Goal: Information Seeking & Learning: Learn about a topic

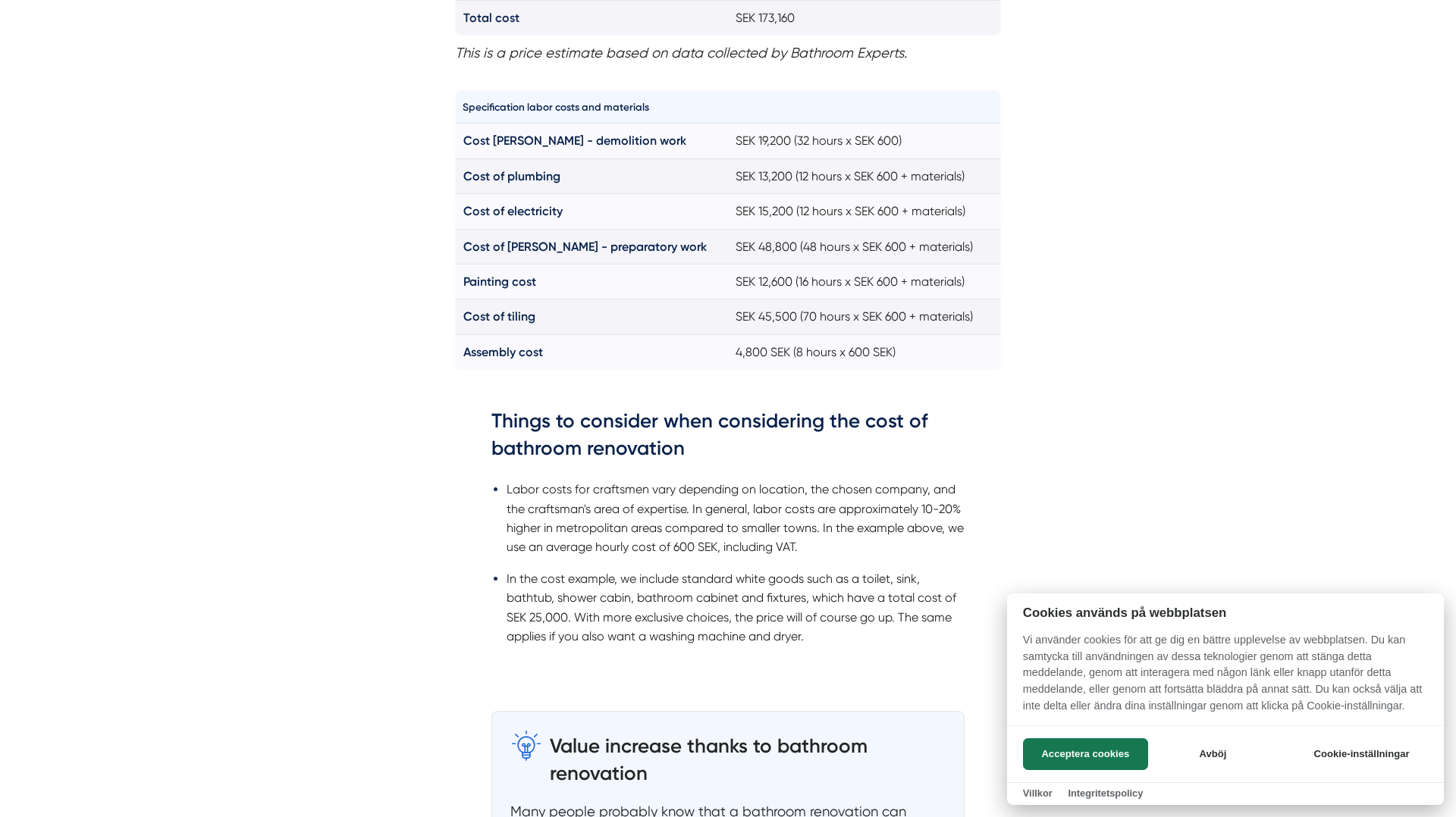
scroll to position [1407, 0]
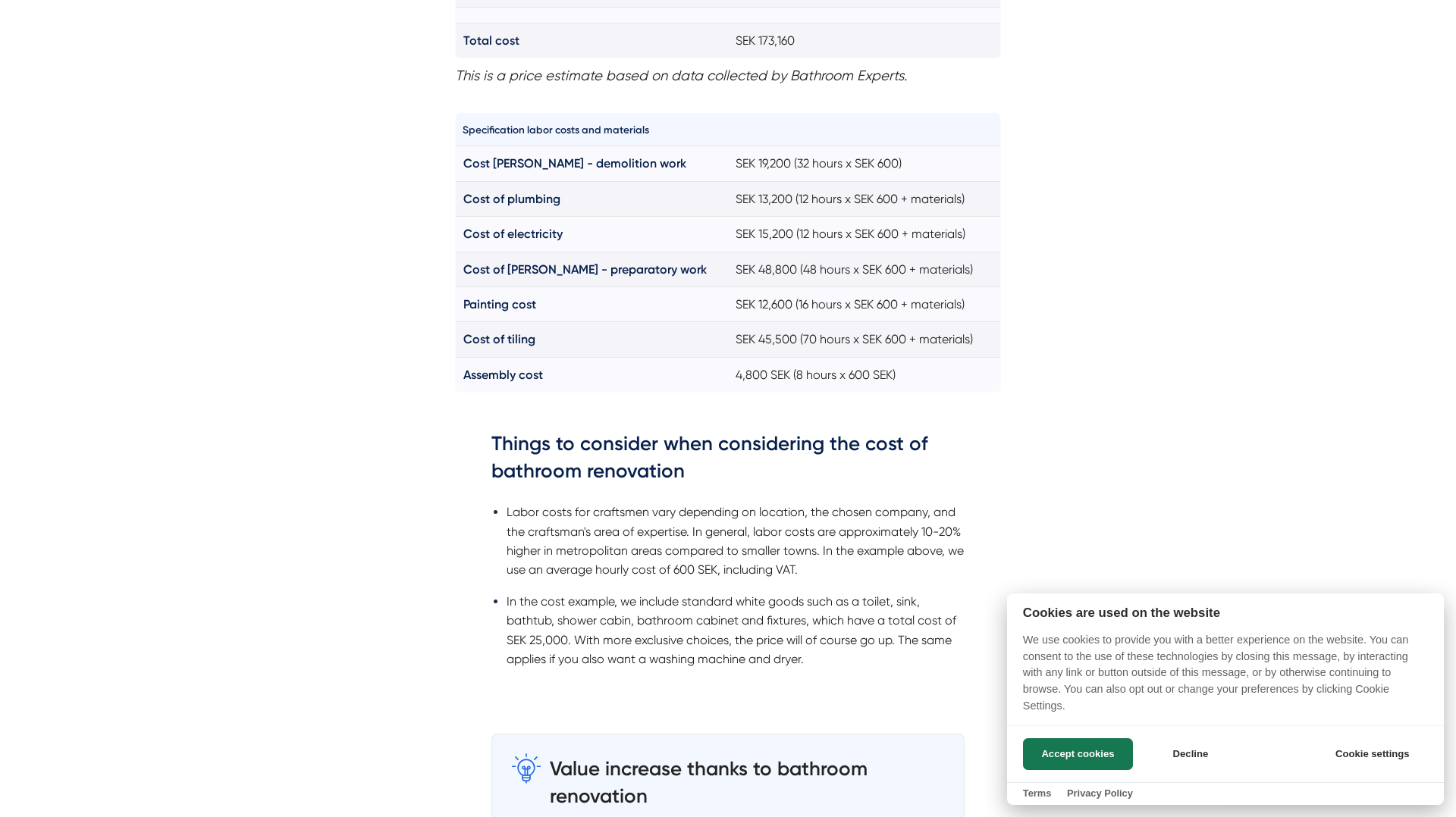
click at [343, 392] on div at bounding box center [728, 408] width 1456 height 817
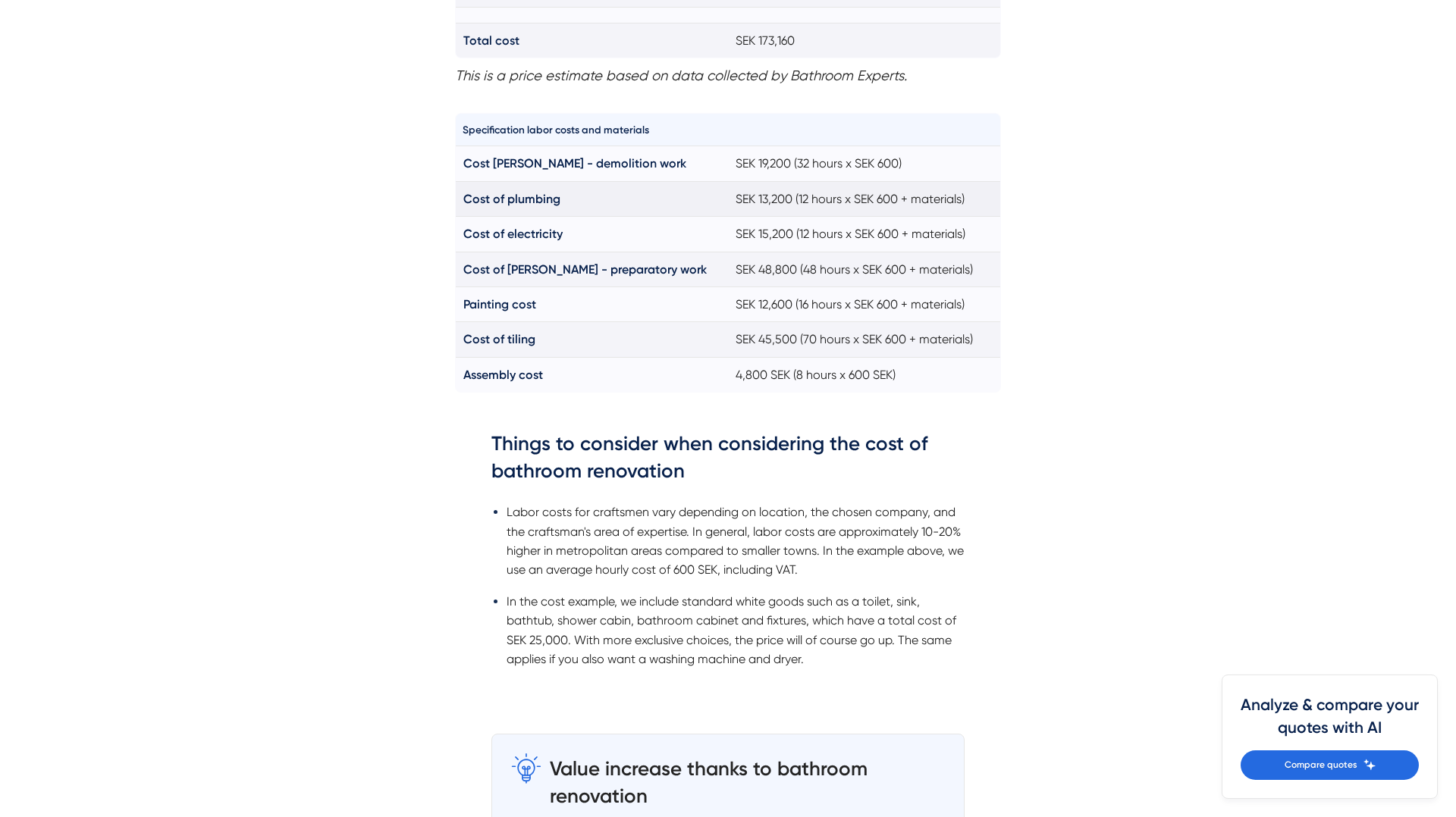
click at [772, 204] on font "SEK 13,200 (12 hours x SEK 600 + materials)" at bounding box center [850, 199] width 229 height 14
click at [793, 235] on font "SEK 15,200 (12 hours x SEK 600 + materials)" at bounding box center [850, 234] width 229 height 14
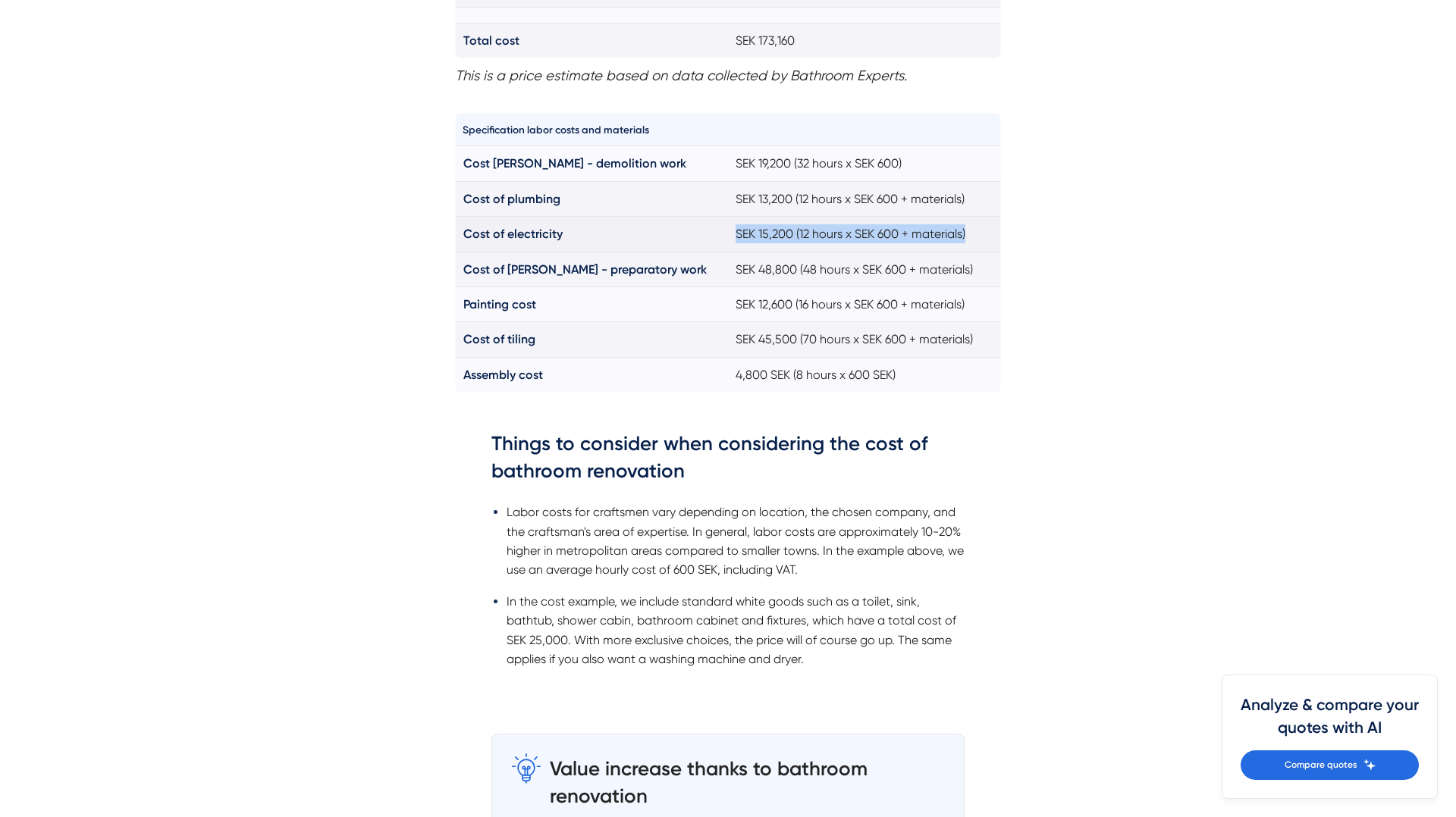
click at [793, 235] on font "SEK 15,200 (12 hours x SEK 600 + materials)" at bounding box center [850, 234] width 229 height 14
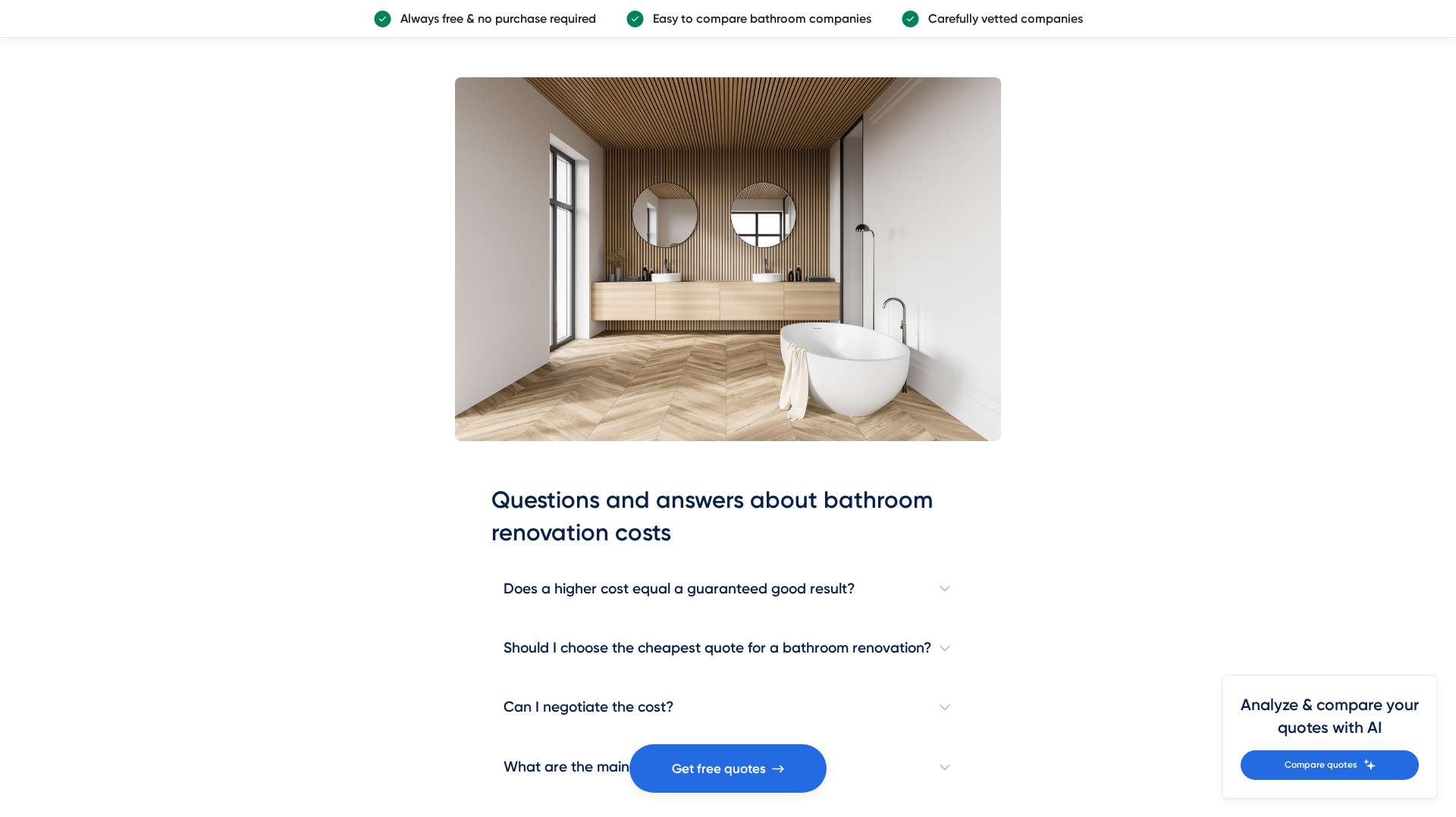
scroll to position [4140, 0]
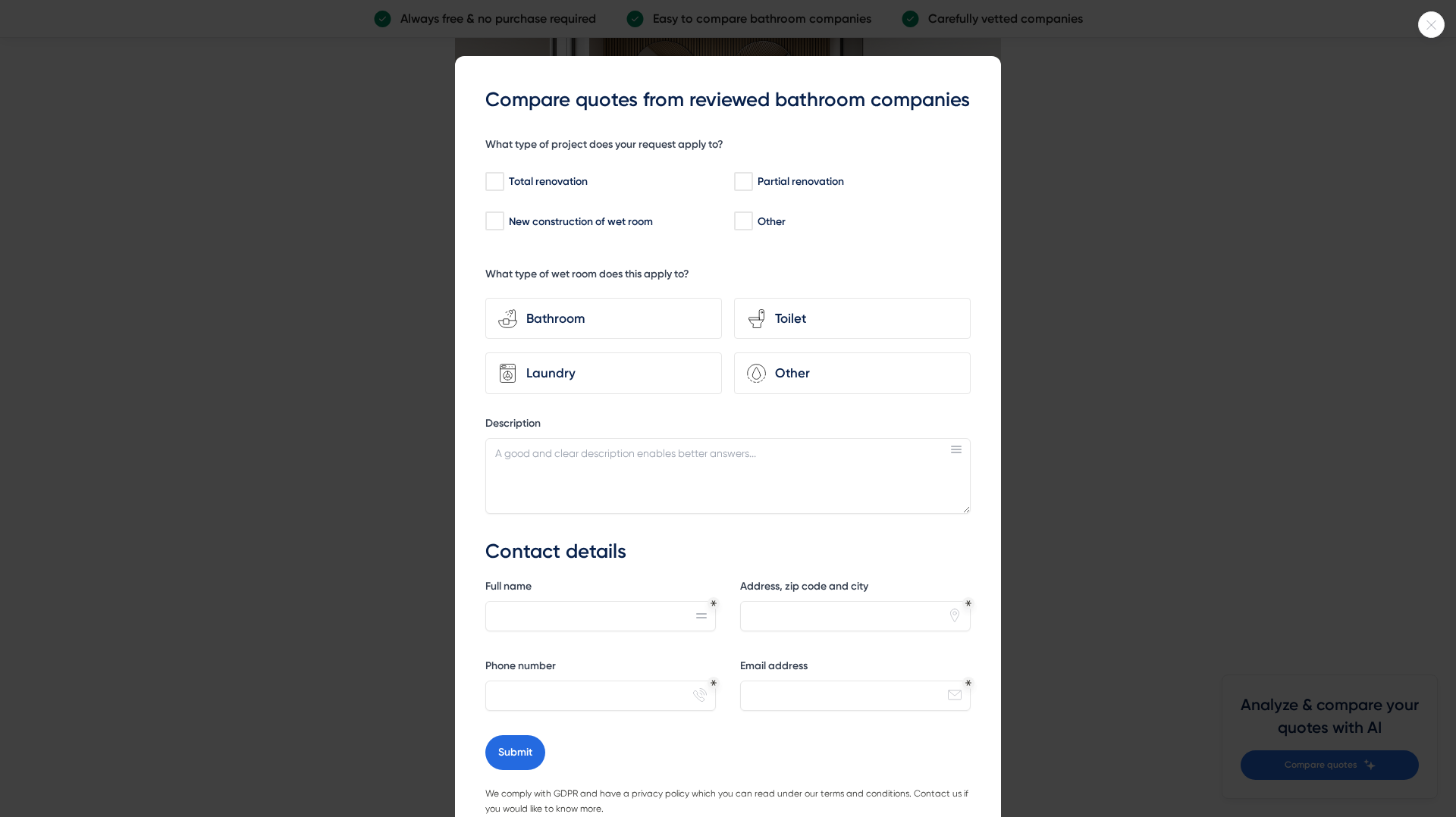
click at [1205, 216] on div at bounding box center [728, 408] width 1456 height 817
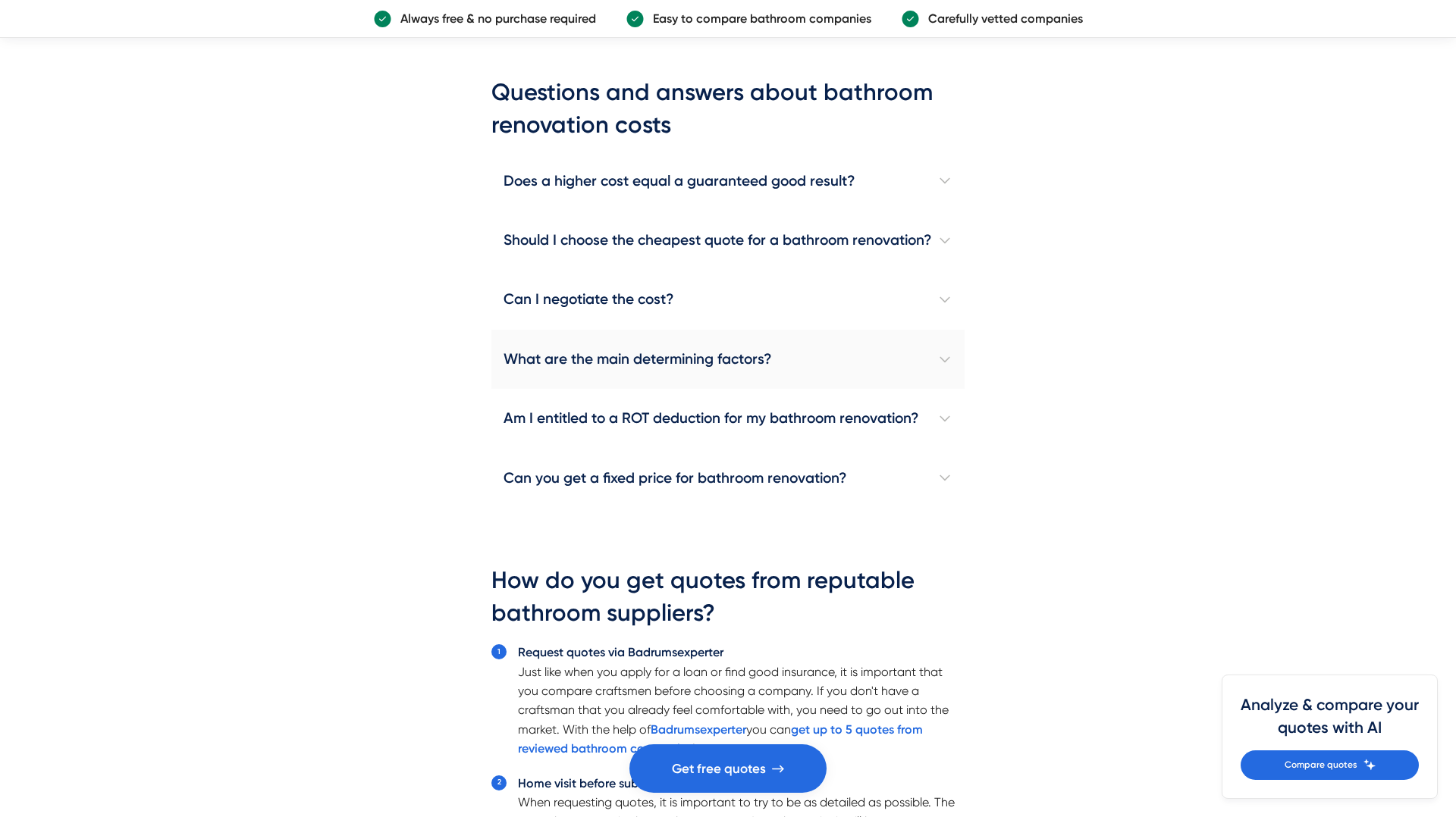
scroll to position [4426, 0]
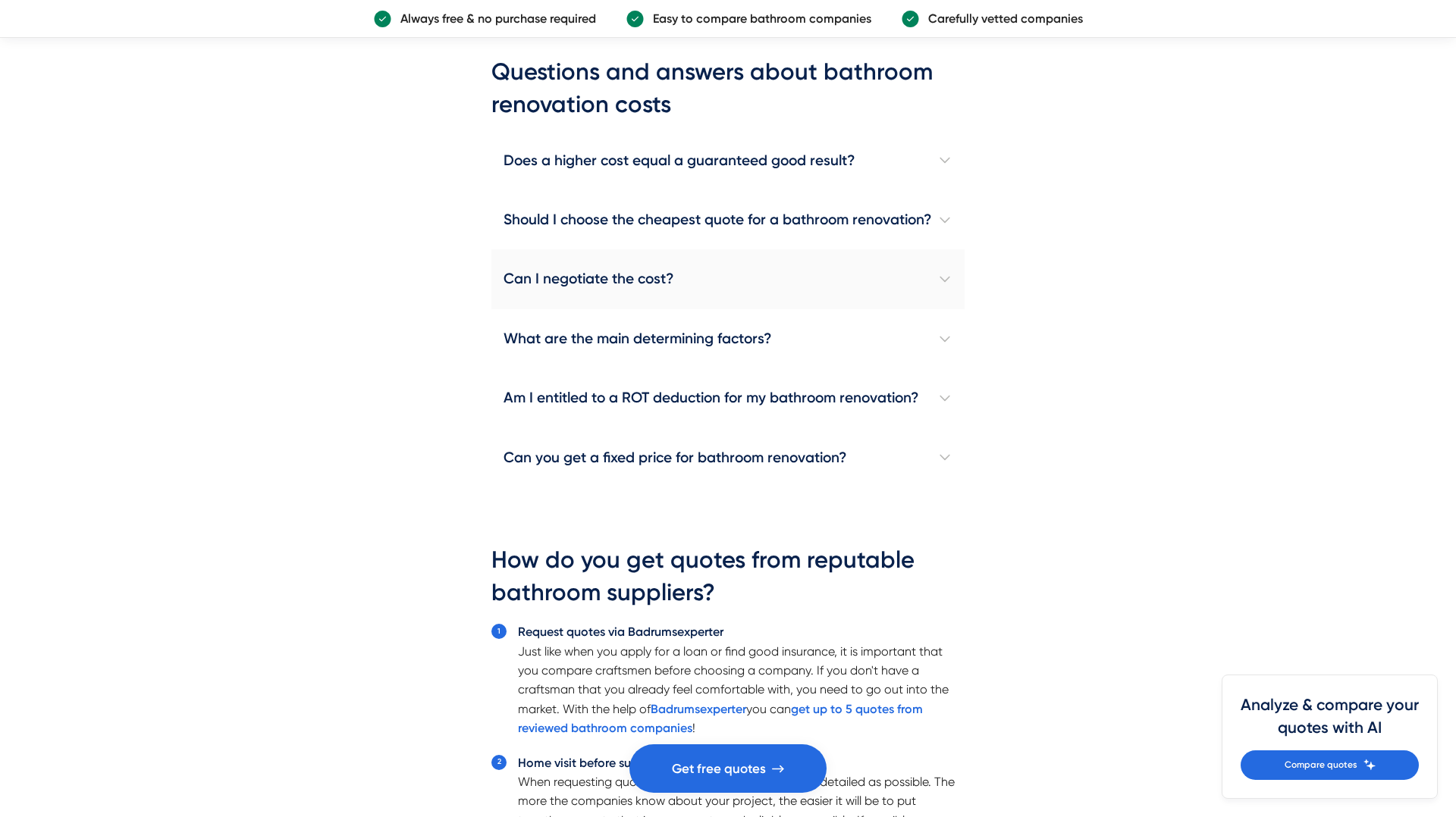
click at [943, 292] on h4 "Can I negotiate the cost?" at bounding box center [728, 279] width 473 height 60
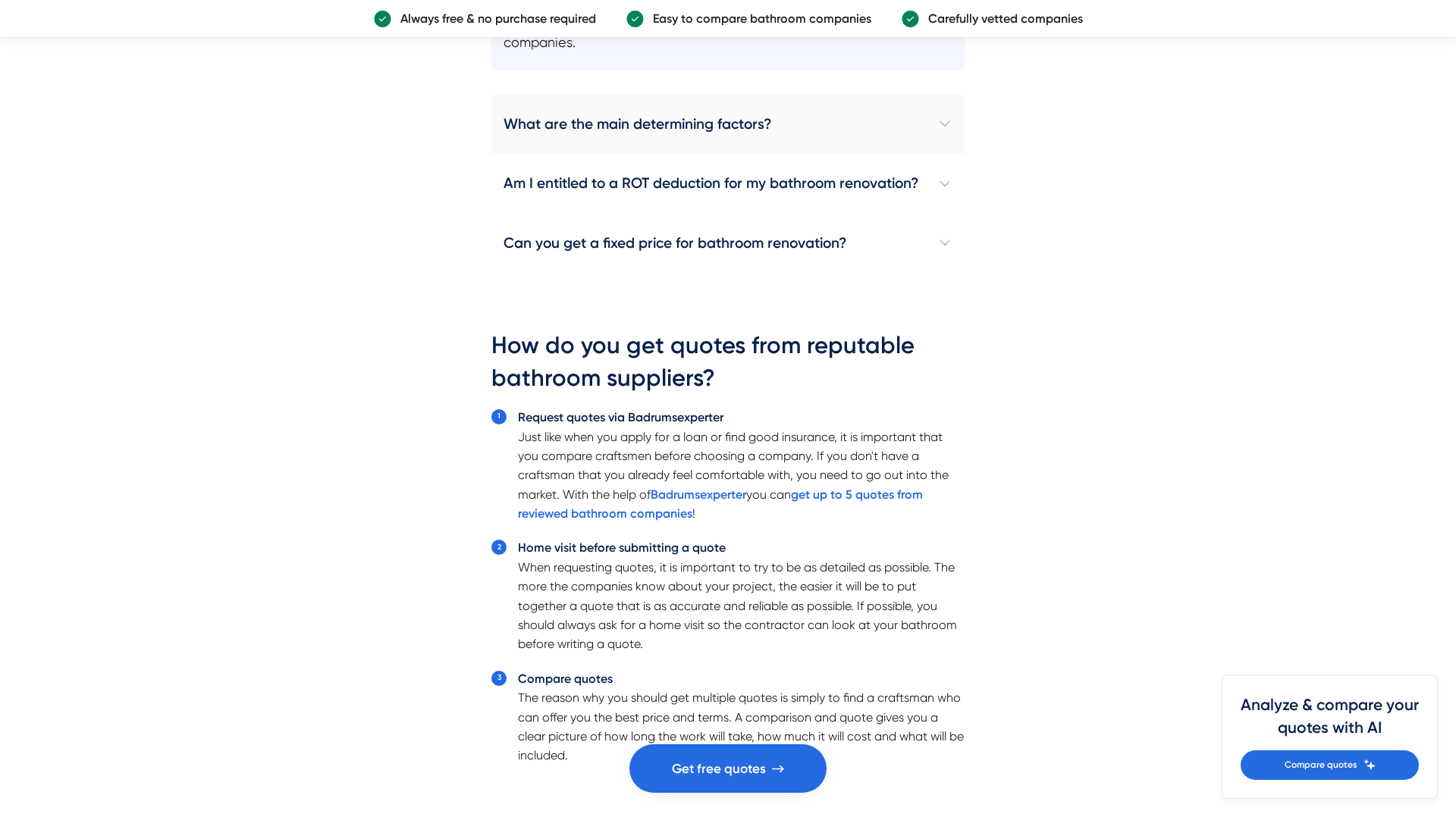
scroll to position [4759, 0]
